Goal: Task Accomplishment & Management: Manage account settings

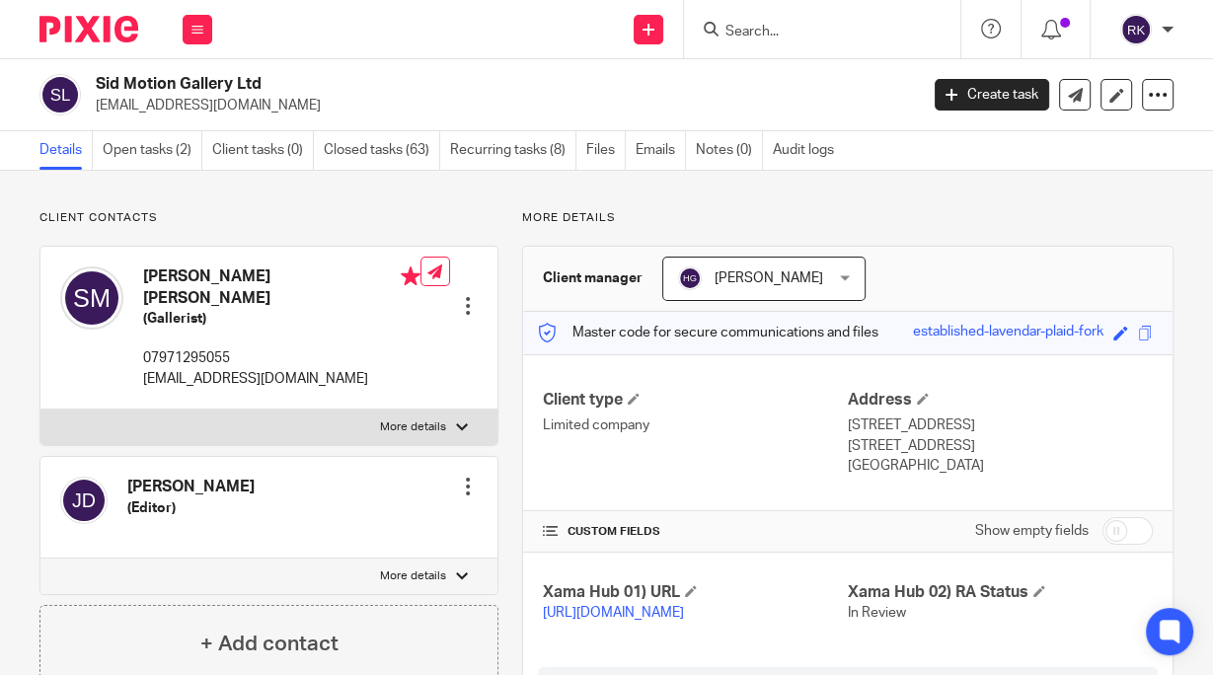
click at [754, 35] on input "Search" at bounding box center [813, 33] width 178 height 18
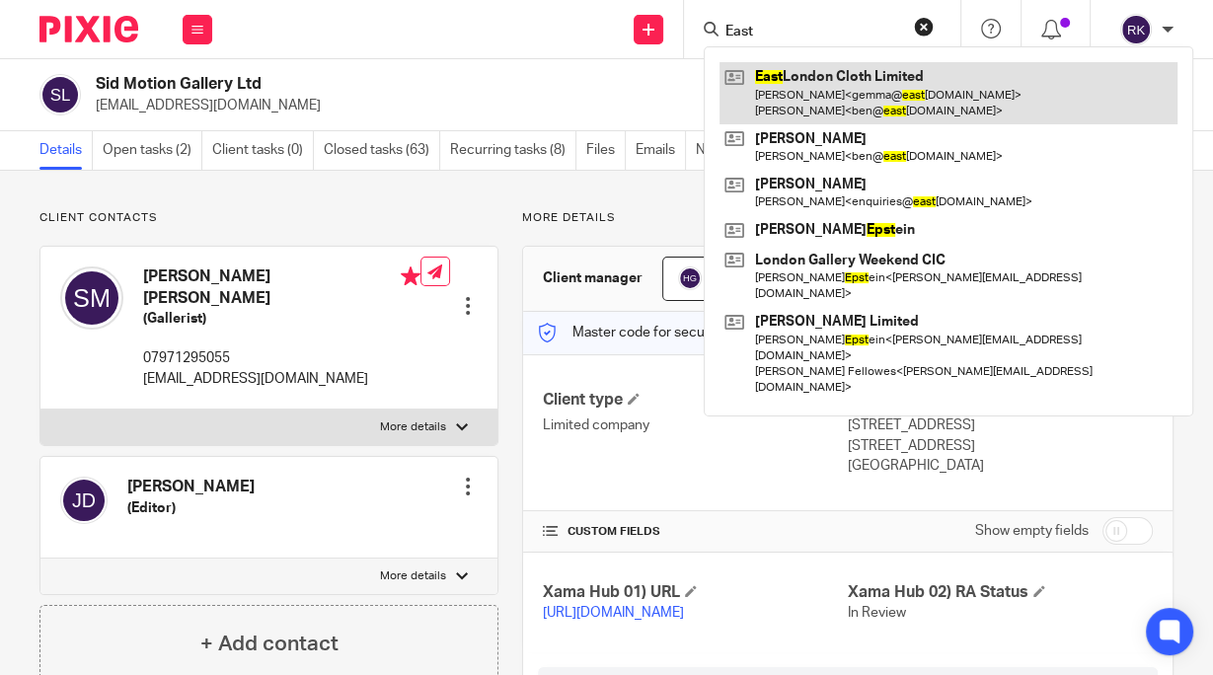
type input "East"
click at [844, 96] on link at bounding box center [949, 92] width 458 height 61
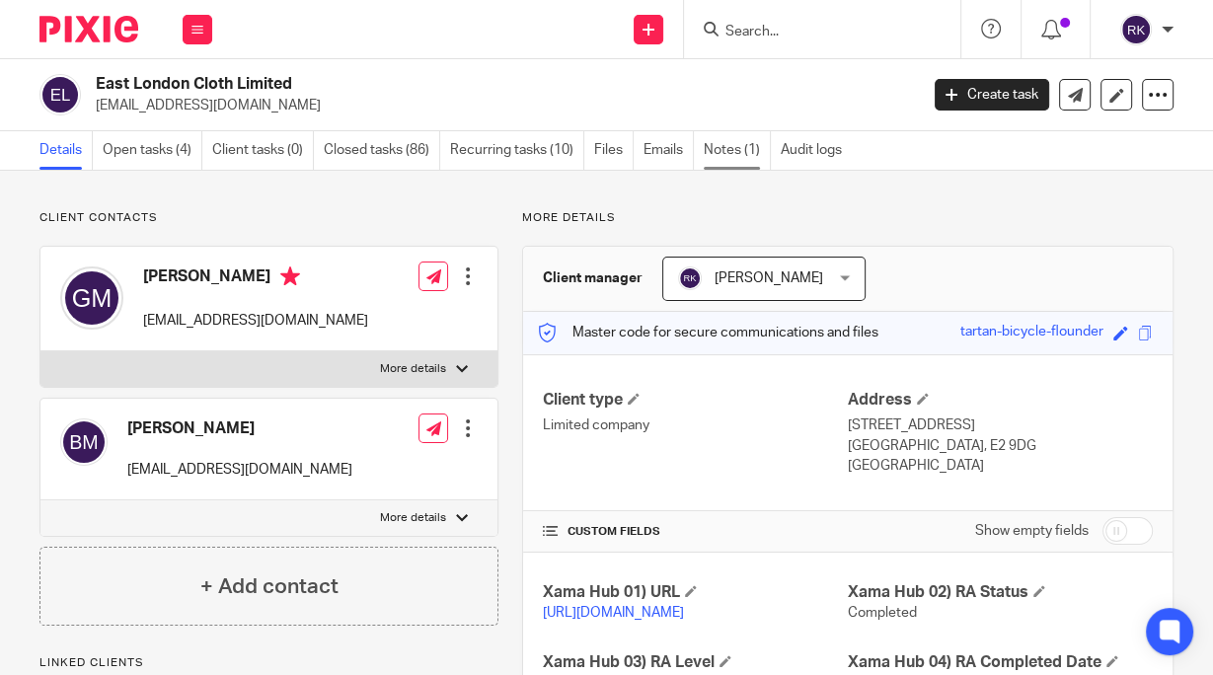
click at [739, 150] on link "Notes (1)" at bounding box center [737, 150] width 67 height 38
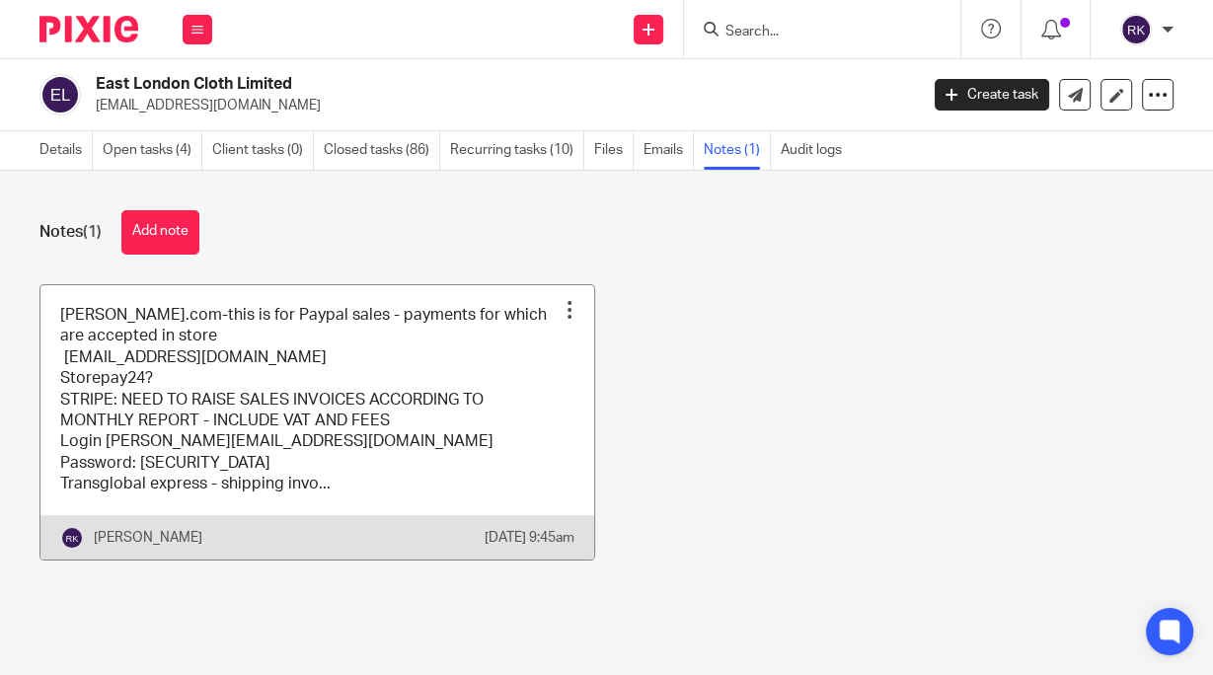
click at [560, 310] on div at bounding box center [570, 310] width 20 height 20
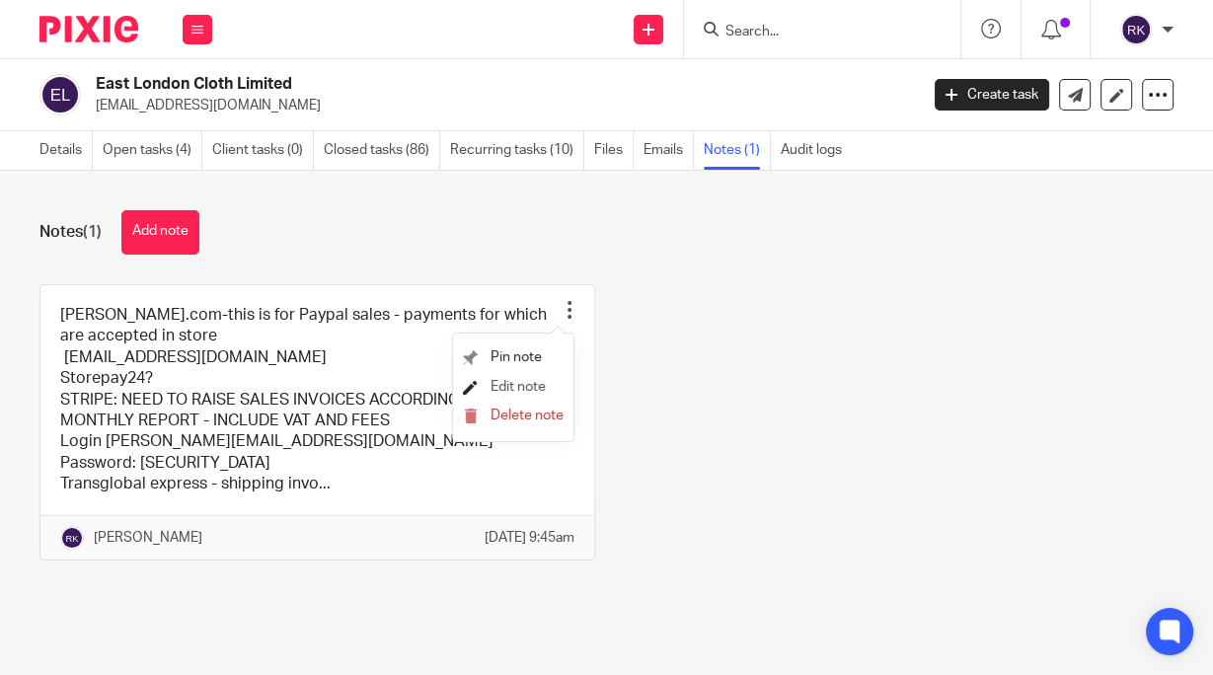
click at [526, 383] on span "Edit note" at bounding box center [518, 387] width 55 height 14
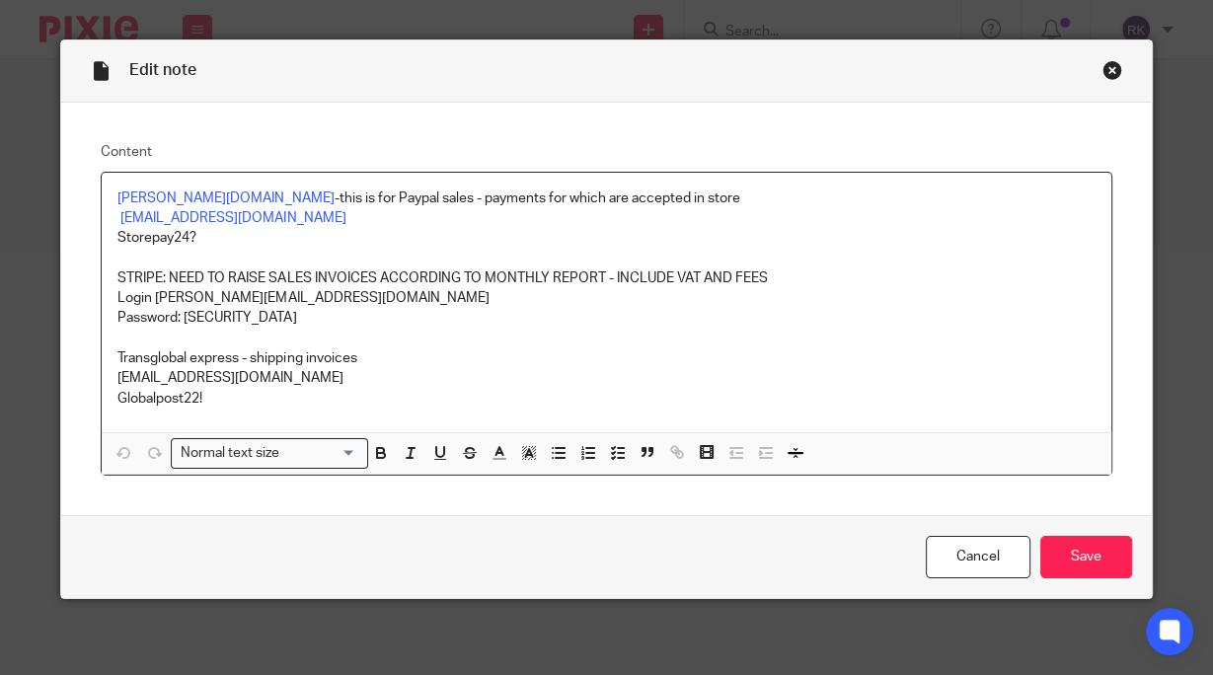
click at [343, 394] on p "Globalpost22!" at bounding box center [605, 399] width 977 height 20
click at [320, 371] on p "[EMAIL_ADDRESS][DOMAIN_NAME]" at bounding box center [605, 378] width 977 height 20
